Goal: Task Accomplishment & Management: Manage account settings

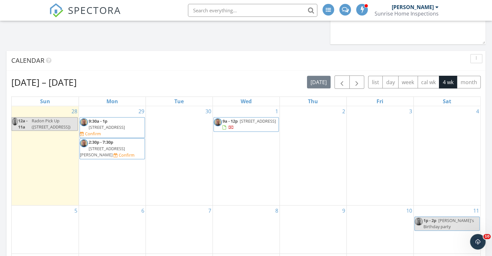
scroll to position [439, 0]
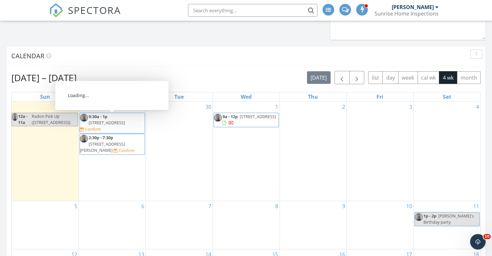
click at [119, 120] on span "34358 A US Hwy 285, Medanales 87549" at bounding box center [107, 123] width 36 height 6
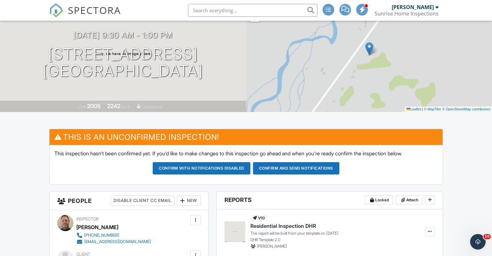
scroll to position [63, 0]
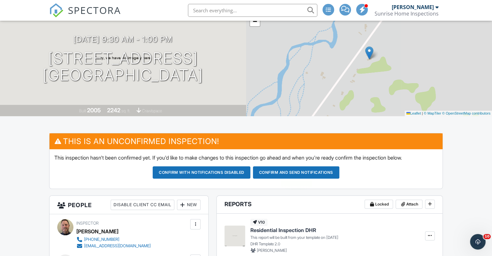
click at [296, 171] on button "Confirm and send notifications" at bounding box center [296, 172] width 86 height 12
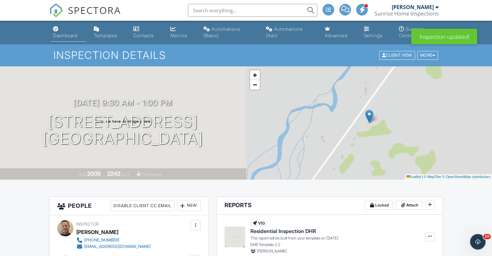
click at [71, 35] on div "Dashboard" at bounding box center [65, 36] width 25 height 6
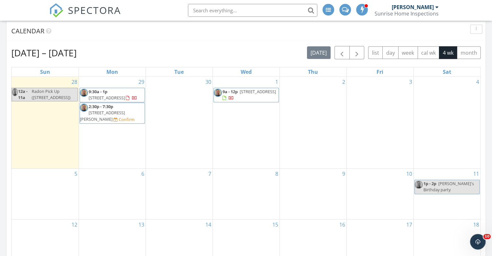
scroll to position [465, 0]
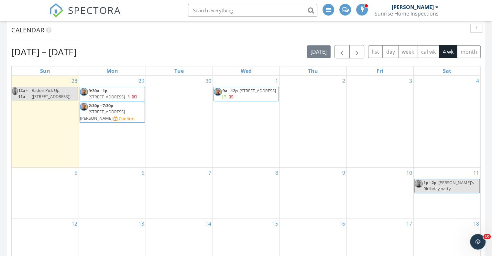
click at [115, 109] on span "267 A Shroyer Dr, Los Ojos 87551" at bounding box center [102, 115] width 45 height 12
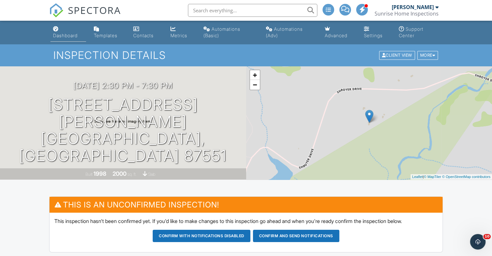
click at [78, 36] on div "Dashboard" at bounding box center [65, 36] width 25 height 6
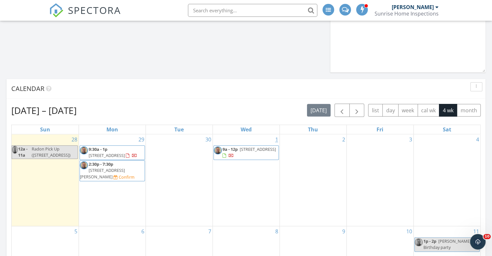
scroll to position [453, 0]
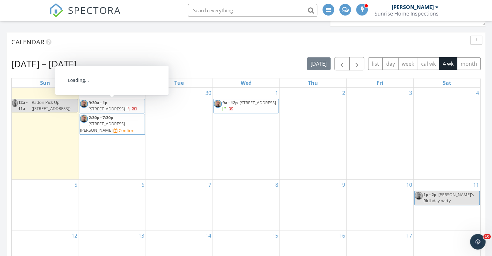
click at [111, 106] on span "34358 A US Hwy 285, Medanales 87549" at bounding box center [107, 109] width 36 height 6
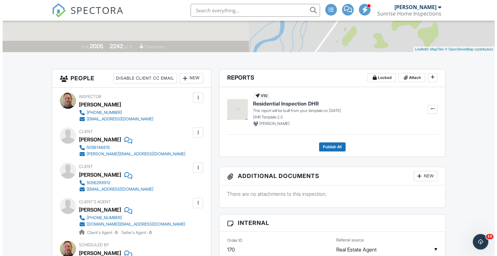
scroll to position [162, 0]
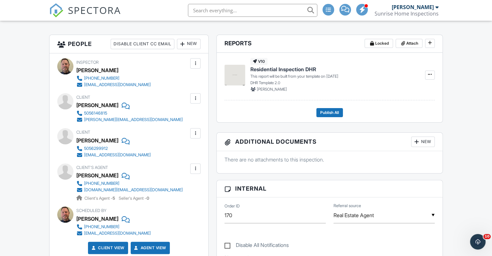
click at [197, 64] on div at bounding box center [195, 63] width 6 height 6
click at [187, 43] on div "New" at bounding box center [189, 44] width 24 height 10
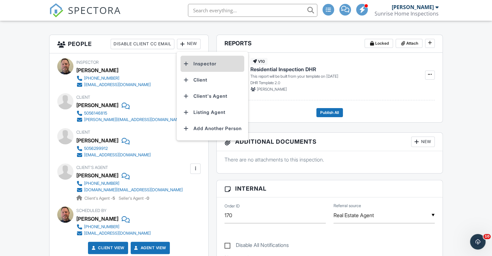
click at [197, 63] on li "Inspector" at bounding box center [213, 64] width 64 height 16
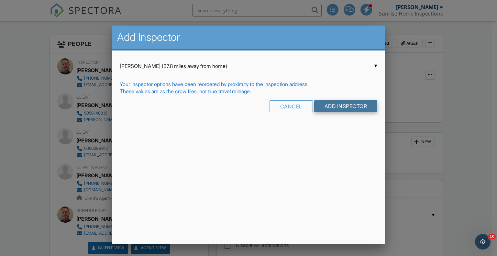
click at [337, 107] on input "Add Inspector" at bounding box center [345, 106] width 63 height 12
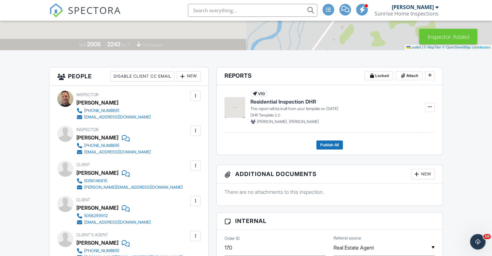
click at [196, 93] on div at bounding box center [195, 96] width 6 height 6
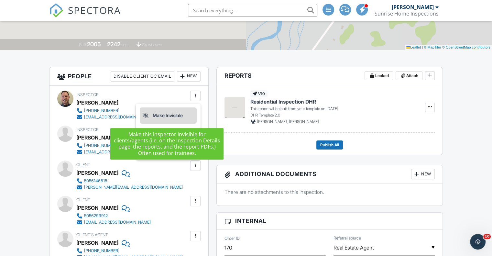
click at [170, 114] on li "Make Invisible" at bounding box center [168, 115] width 57 height 16
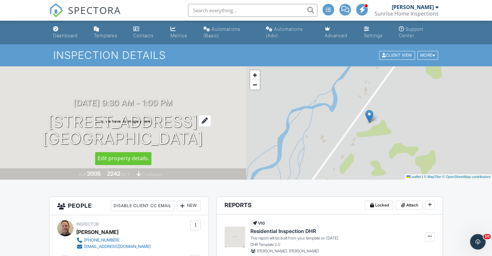
click at [162, 139] on h1 "[STREET_ADDRESS] [GEOGRAPHIC_DATA], NM 87549" at bounding box center [123, 130] width 161 height 34
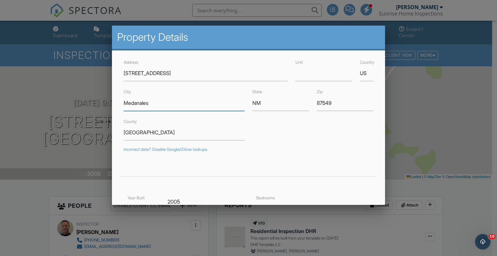
drag, startPoint x: 124, startPoint y: 103, endPoint x: 186, endPoint y: 103, distance: 62.1
click at [186, 103] on input "Medanales" at bounding box center [184, 103] width 121 height 16
type input "Ojo Caliente"
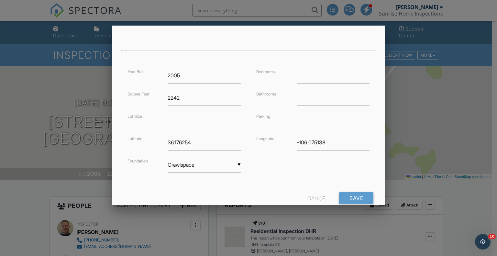
scroll to position [144, 0]
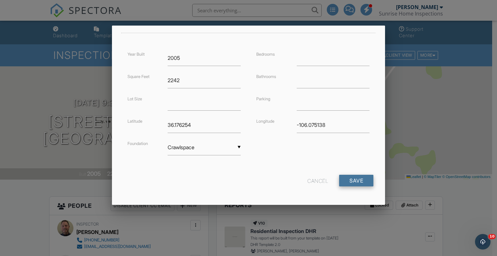
click at [353, 176] on input "Save" at bounding box center [356, 181] width 34 height 12
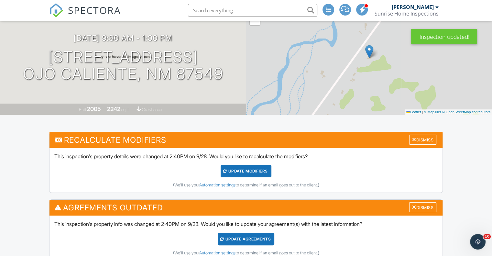
click at [248, 171] on div "UPDATE Modifiers" at bounding box center [246, 171] width 51 height 12
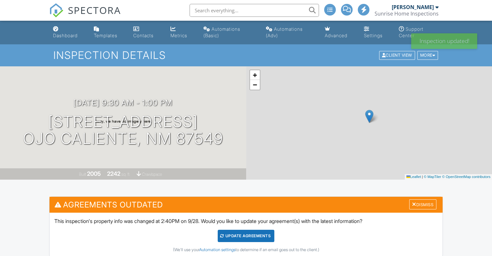
click at [243, 236] on div "Update Agreements" at bounding box center [246, 236] width 57 height 12
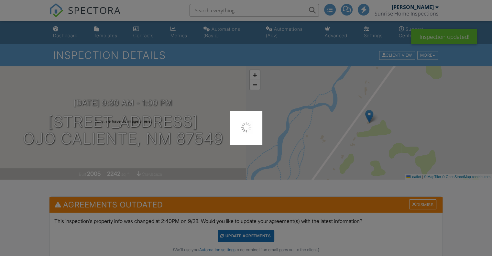
click at [243, 235] on div at bounding box center [246, 128] width 492 height 256
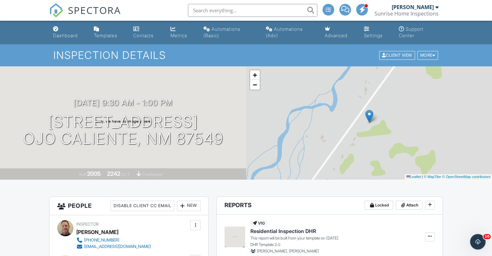
click at [239, 11] on input "text" at bounding box center [252, 10] width 129 height 13
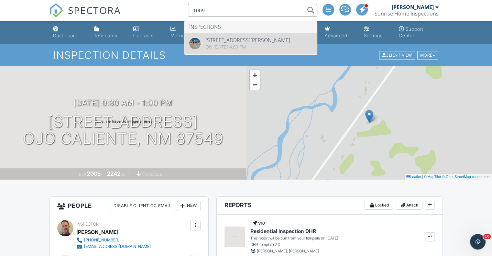
type input "1009"
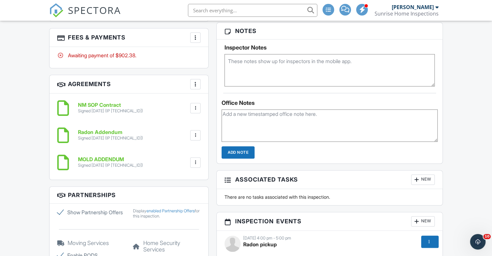
click at [196, 34] on div at bounding box center [195, 37] width 6 height 6
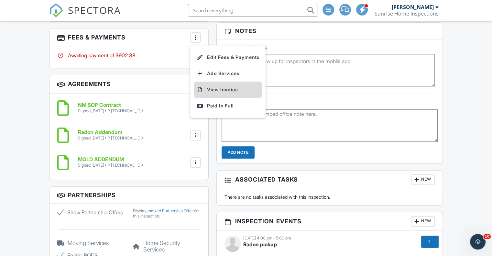
click at [229, 84] on li "View Invoice" at bounding box center [228, 90] width 68 height 16
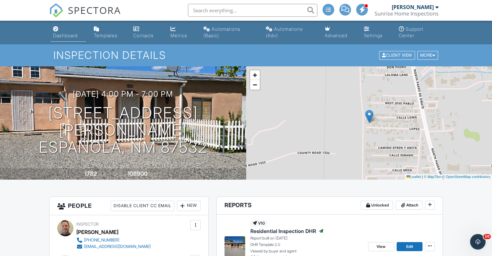
click at [67, 35] on div "Dashboard" at bounding box center [65, 36] width 25 height 6
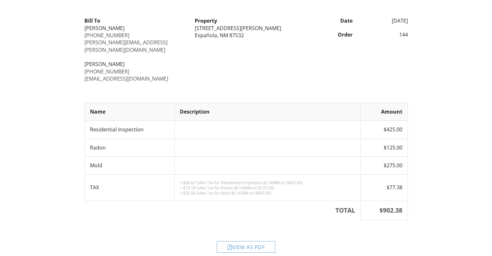
scroll to position [52, 0]
click at [258, 240] on div "View as PDF" at bounding box center [246, 246] width 59 height 12
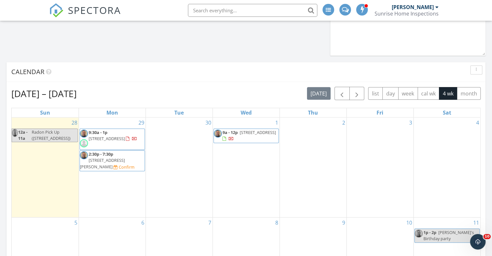
scroll to position [485, 0]
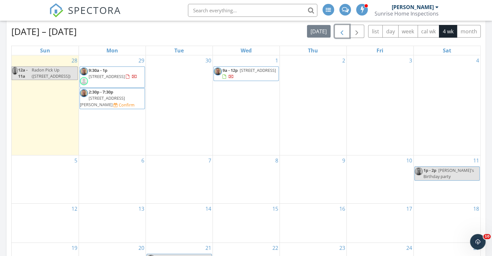
click at [339, 32] on span "button" at bounding box center [342, 32] width 8 height 8
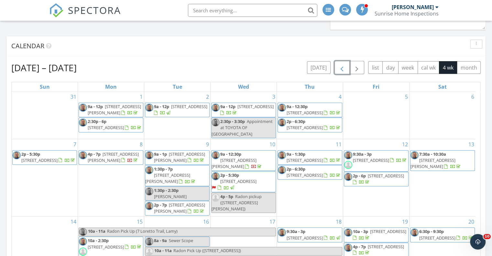
scroll to position [453, 0]
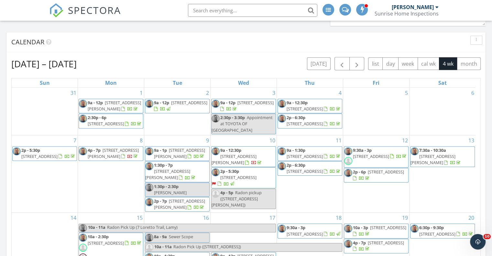
click at [248, 9] on input "text" at bounding box center [252, 10] width 129 height 13
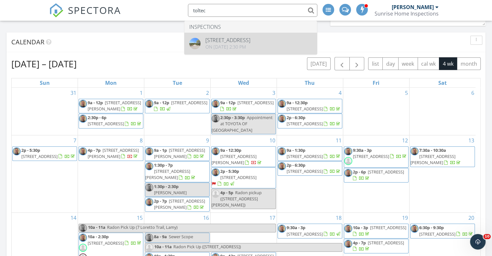
type input "toltec"
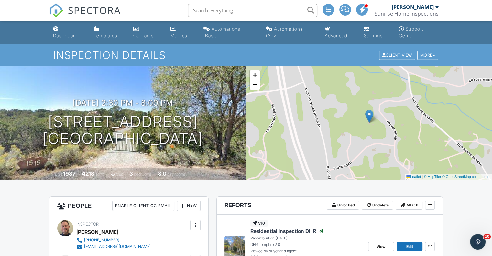
click at [62, 34] on div "Dashboard" at bounding box center [65, 36] width 25 height 6
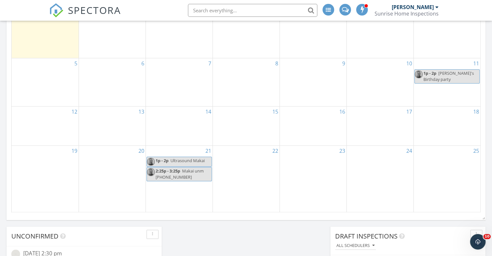
scroll to position [388, 0]
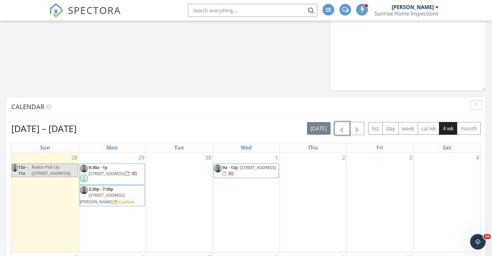
click at [343, 131] on span "button" at bounding box center [342, 129] width 8 height 8
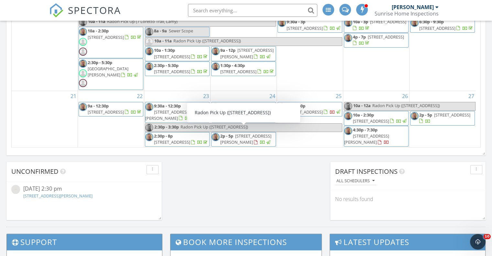
scroll to position [615, 0]
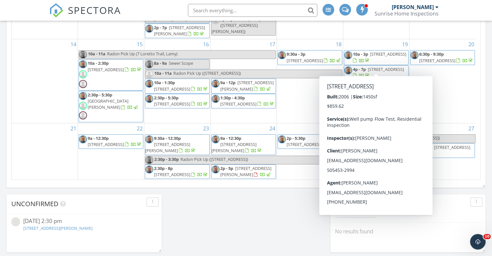
click at [381, 57] on span "[STREET_ADDRESS]" at bounding box center [388, 54] width 36 height 6
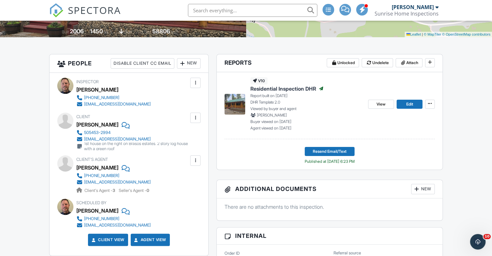
scroll to position [144, 0]
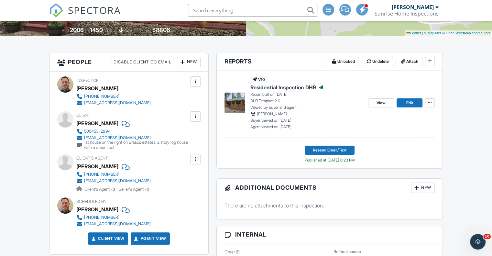
click at [195, 158] on div at bounding box center [195, 159] width 6 height 6
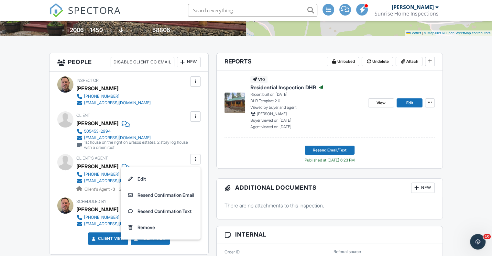
click at [94, 179] on div "[EMAIL_ADDRESS][DOMAIN_NAME]" at bounding box center [117, 180] width 67 height 5
